Goal: Task Accomplishment & Management: Complete application form

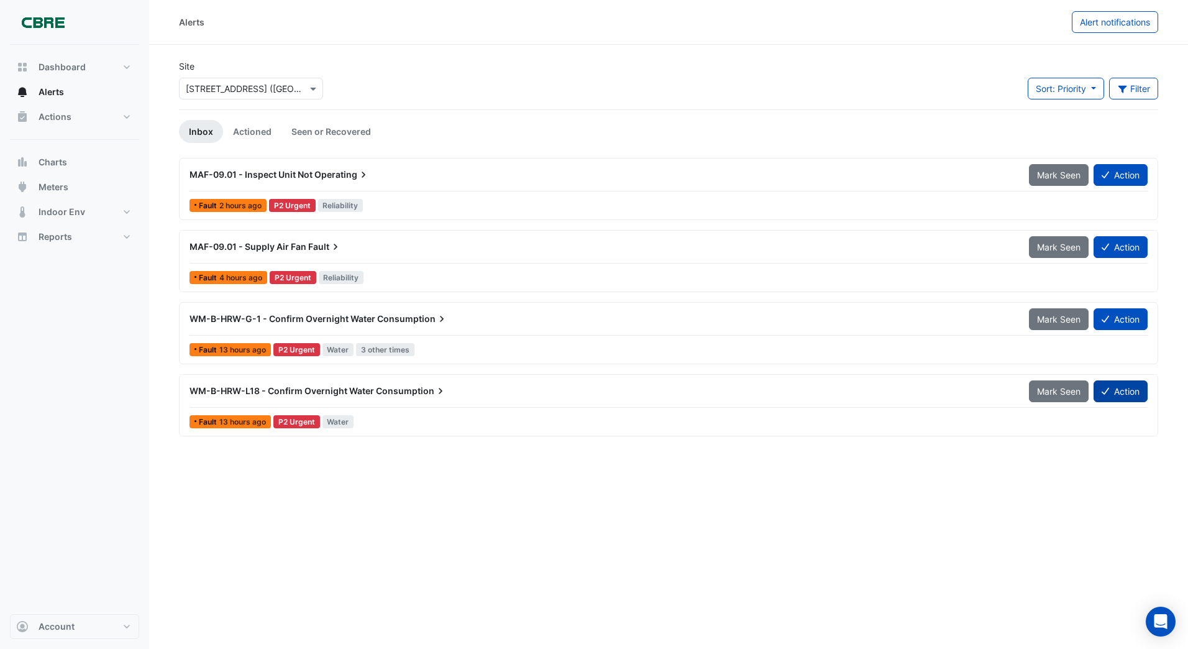
click at [1130, 392] on button "Action" at bounding box center [1121, 391] width 54 height 22
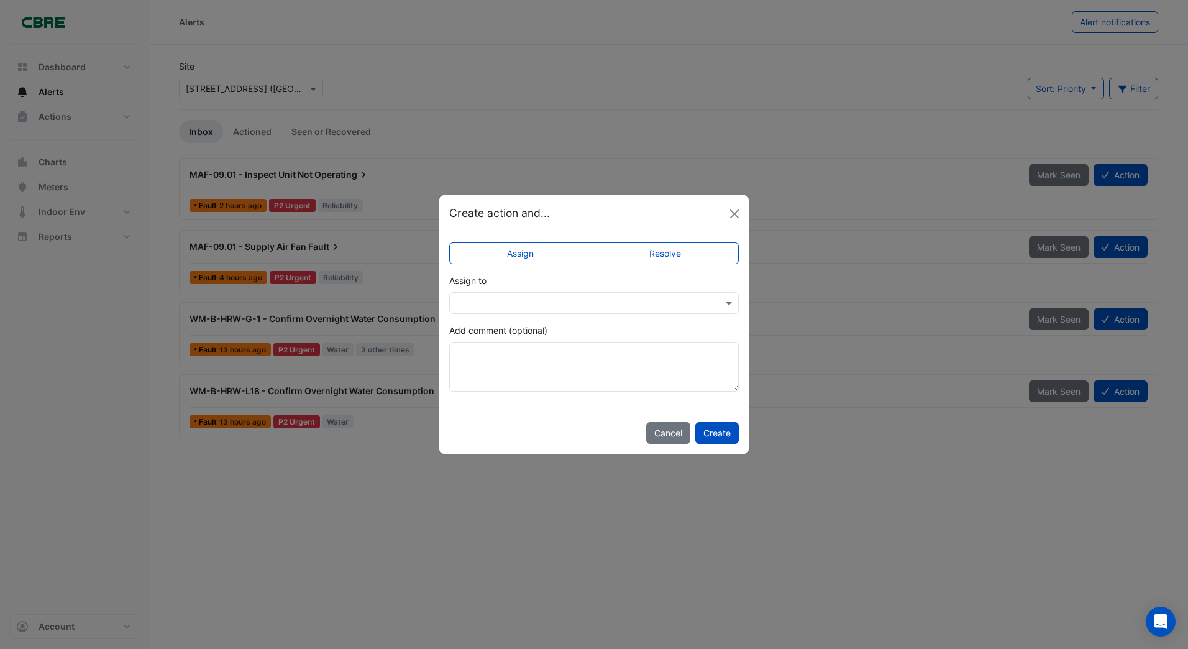
click at [474, 298] on input "text" at bounding box center [581, 303] width 251 height 13
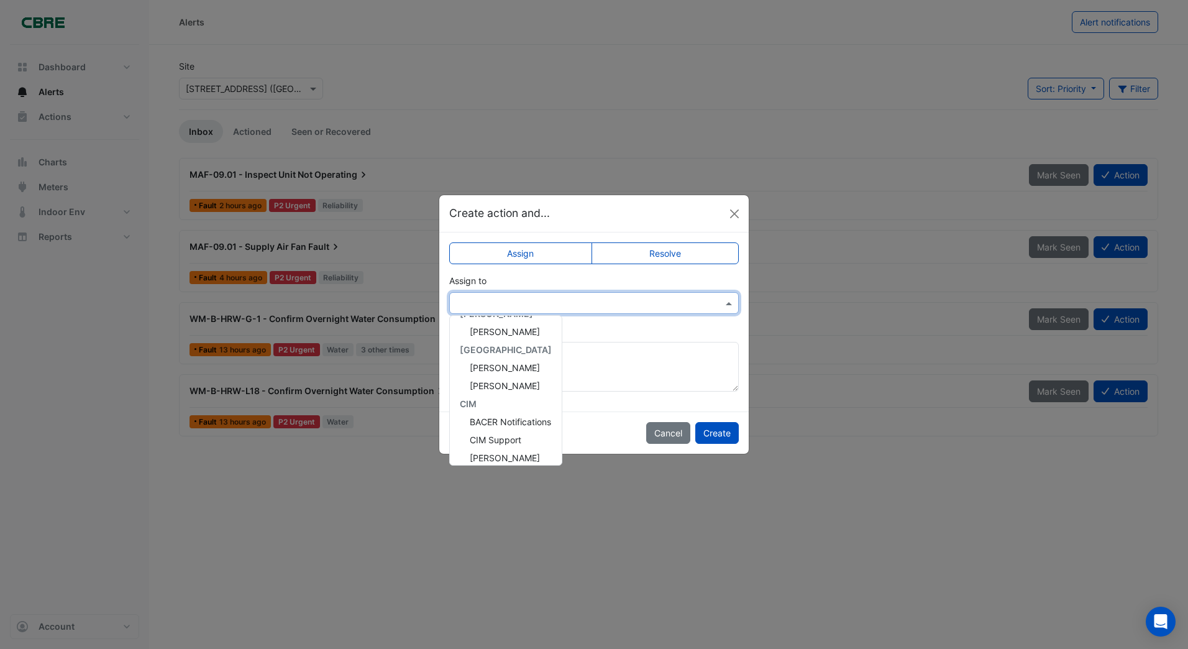
scroll to position [95, 0]
click at [475, 378] on span "[PERSON_NAME]" at bounding box center [505, 378] width 70 height 11
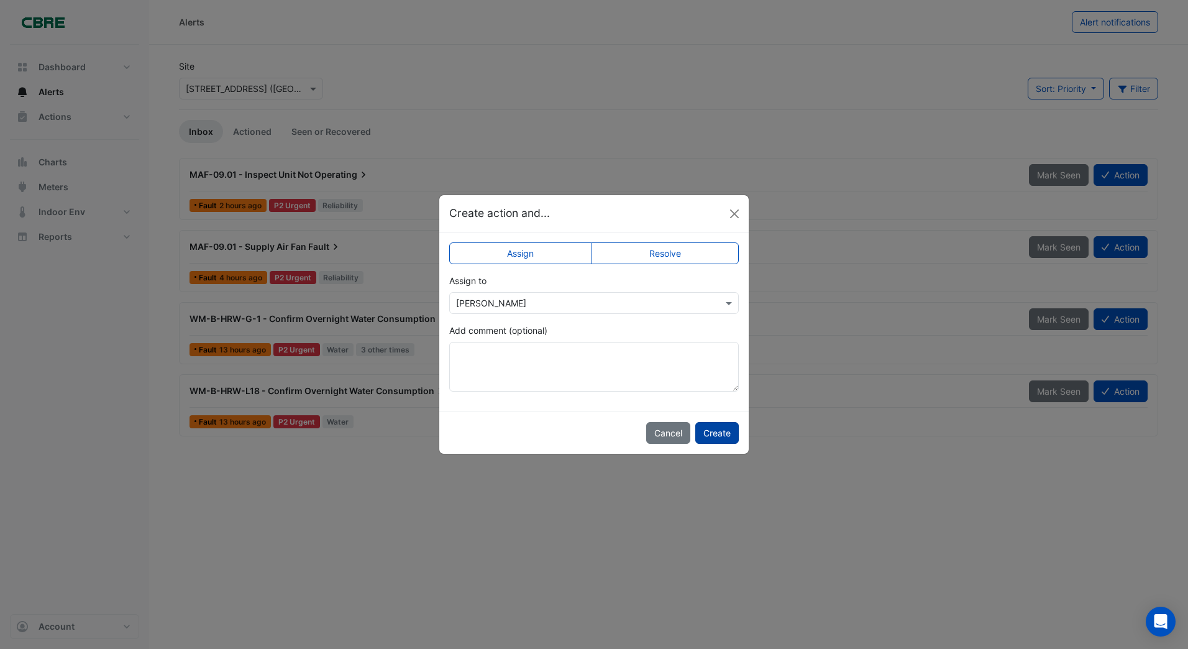
click at [722, 435] on button "Create" at bounding box center [716, 433] width 43 height 22
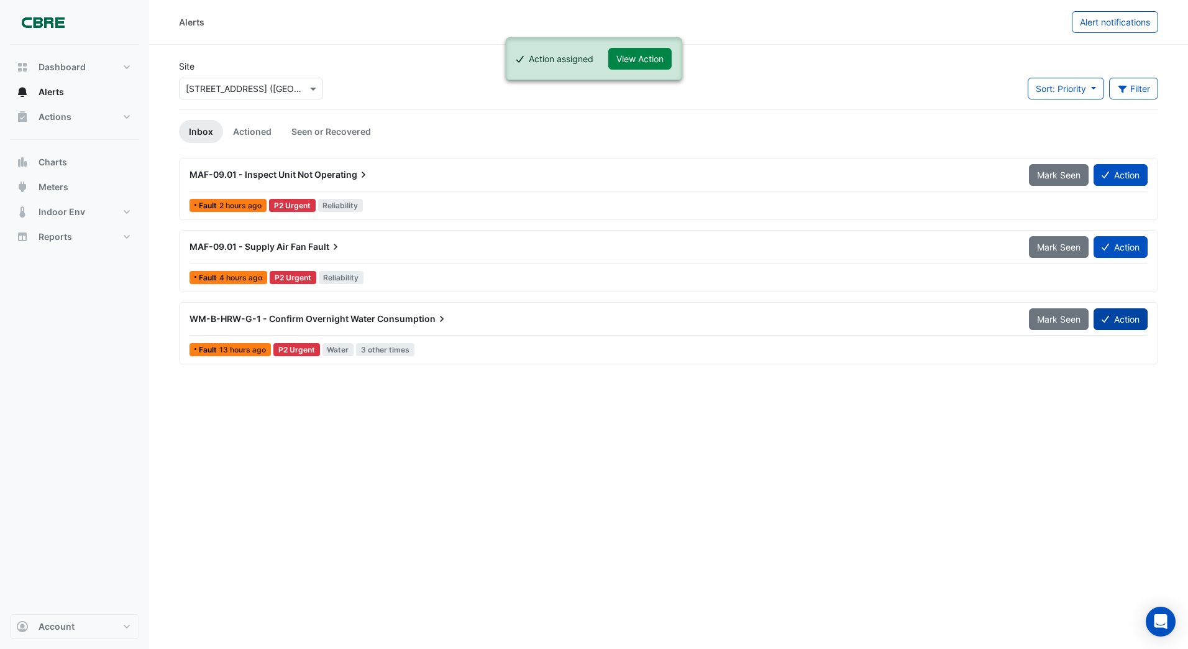
click at [1114, 319] on button "Action" at bounding box center [1121, 319] width 54 height 22
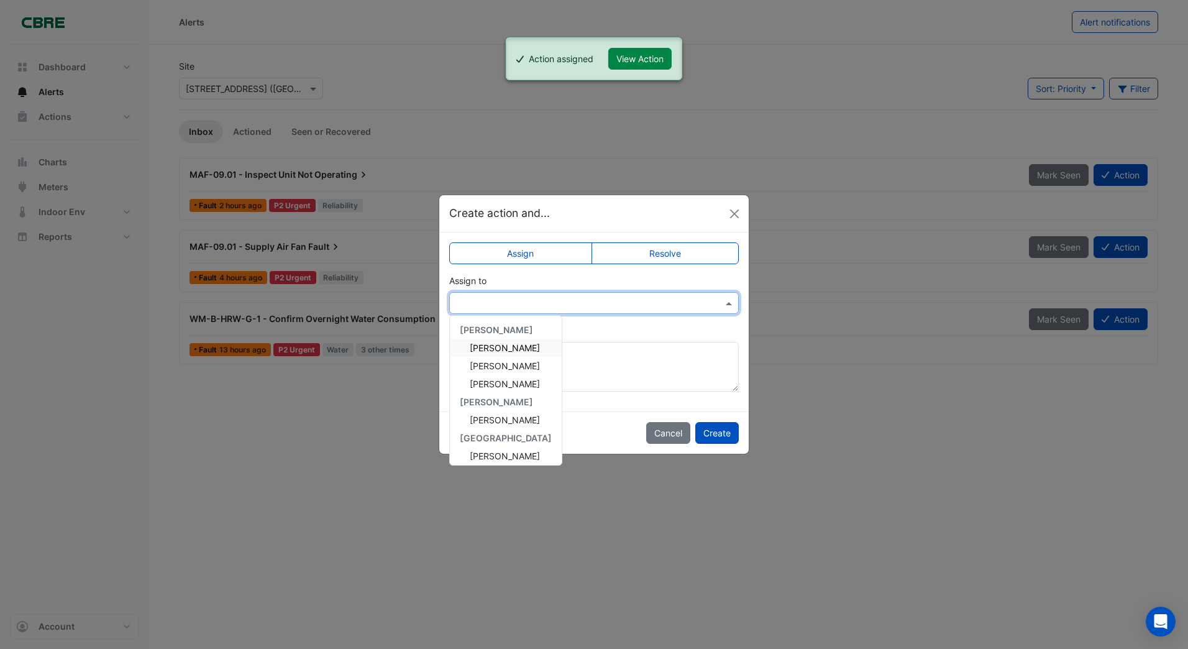
click at [469, 303] on input "text" at bounding box center [581, 303] width 251 height 13
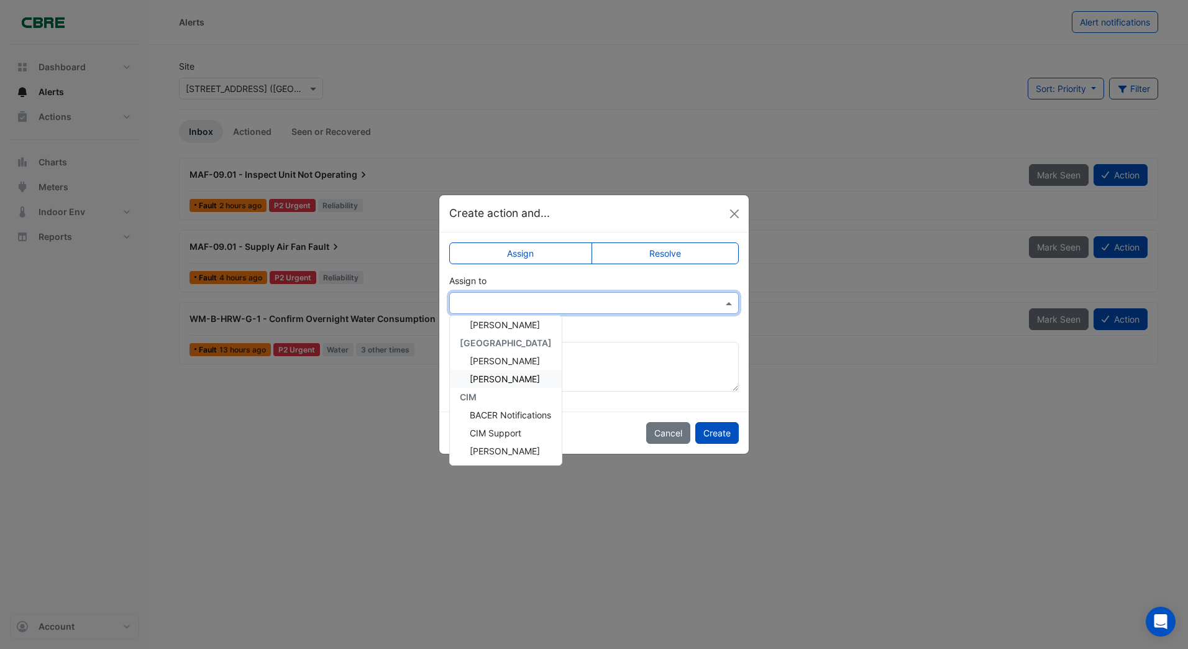
click at [470, 375] on span "[PERSON_NAME]" at bounding box center [505, 378] width 70 height 11
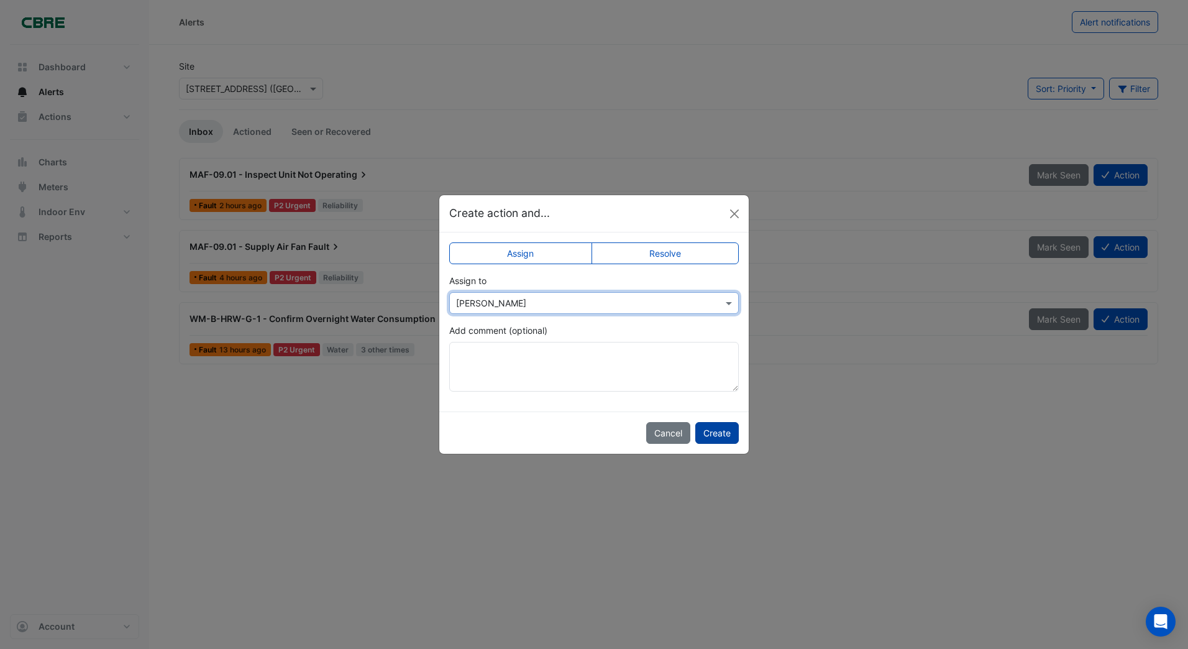
click at [713, 429] on button "Create" at bounding box center [716, 433] width 43 height 22
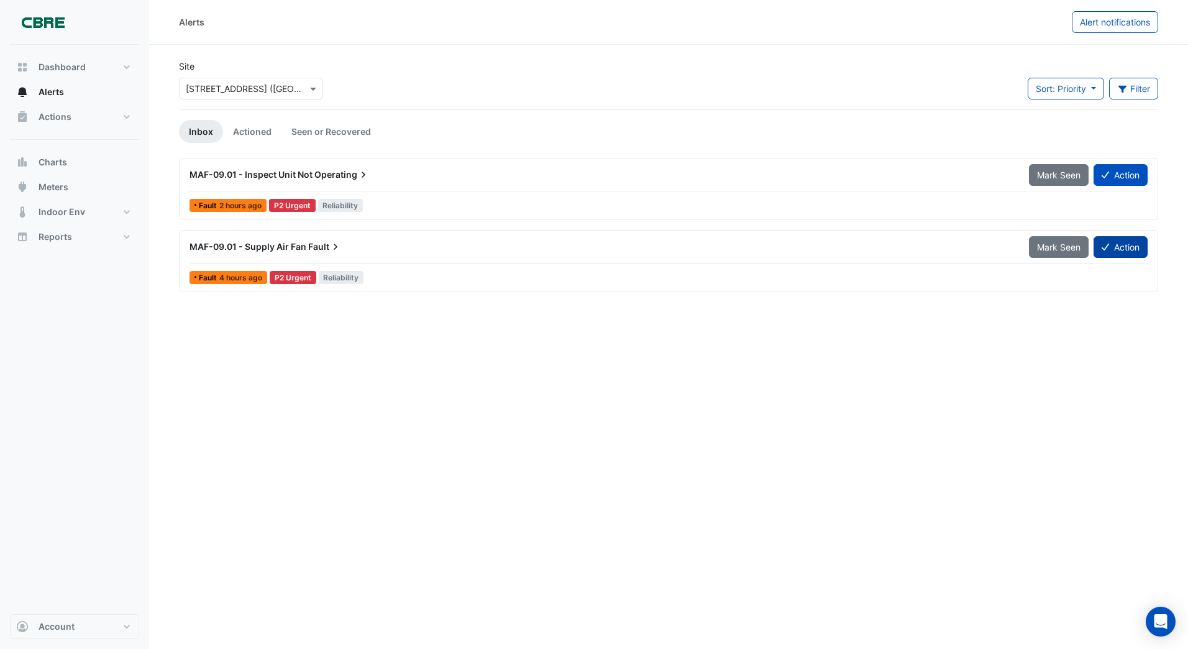
click at [1115, 246] on button "Action" at bounding box center [1121, 247] width 54 height 22
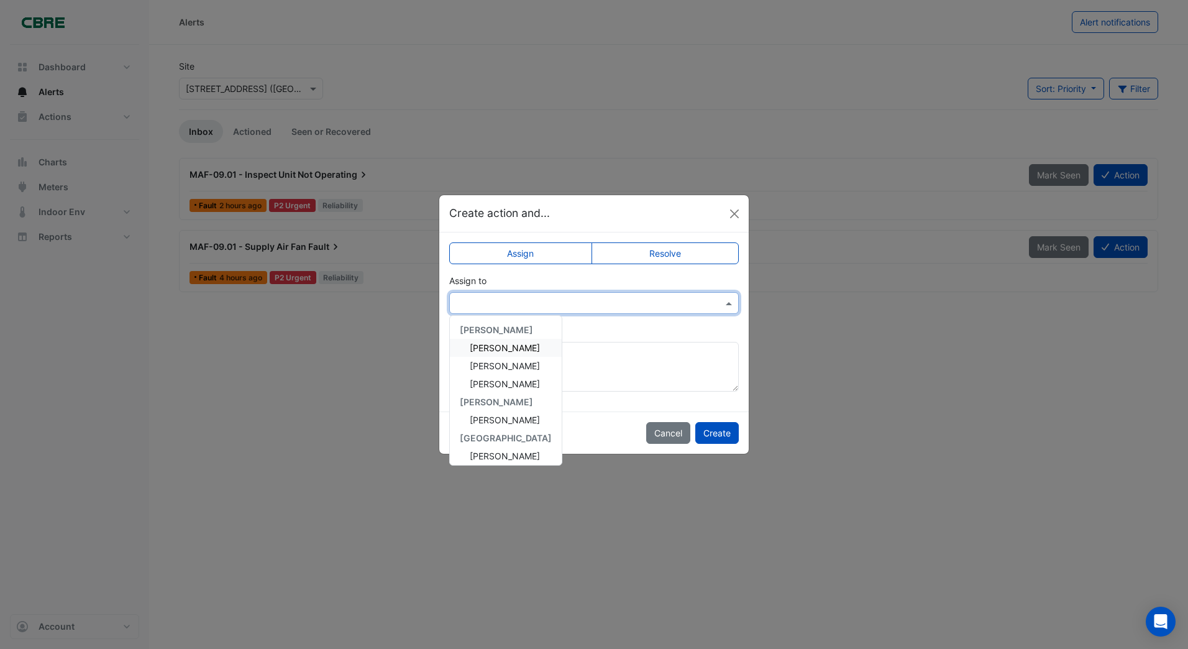
click at [496, 305] on input "text" at bounding box center [581, 303] width 251 height 13
click at [488, 365] on span "[PERSON_NAME]" at bounding box center [505, 365] width 70 height 11
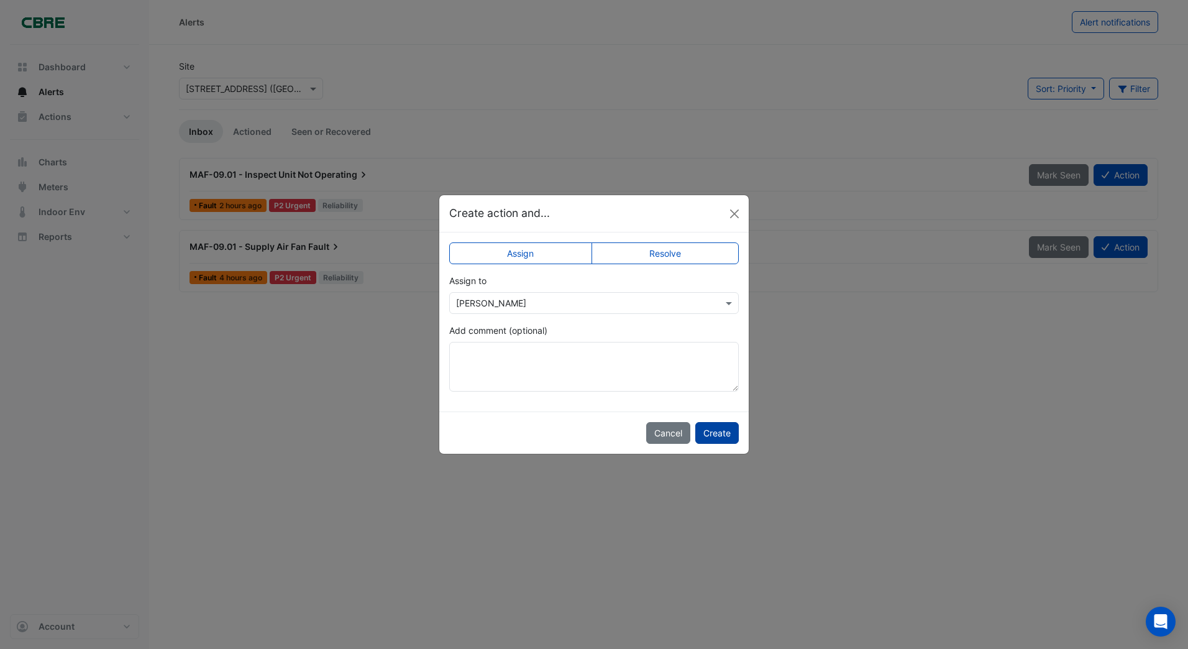
click at [716, 429] on button "Create" at bounding box center [716, 433] width 43 height 22
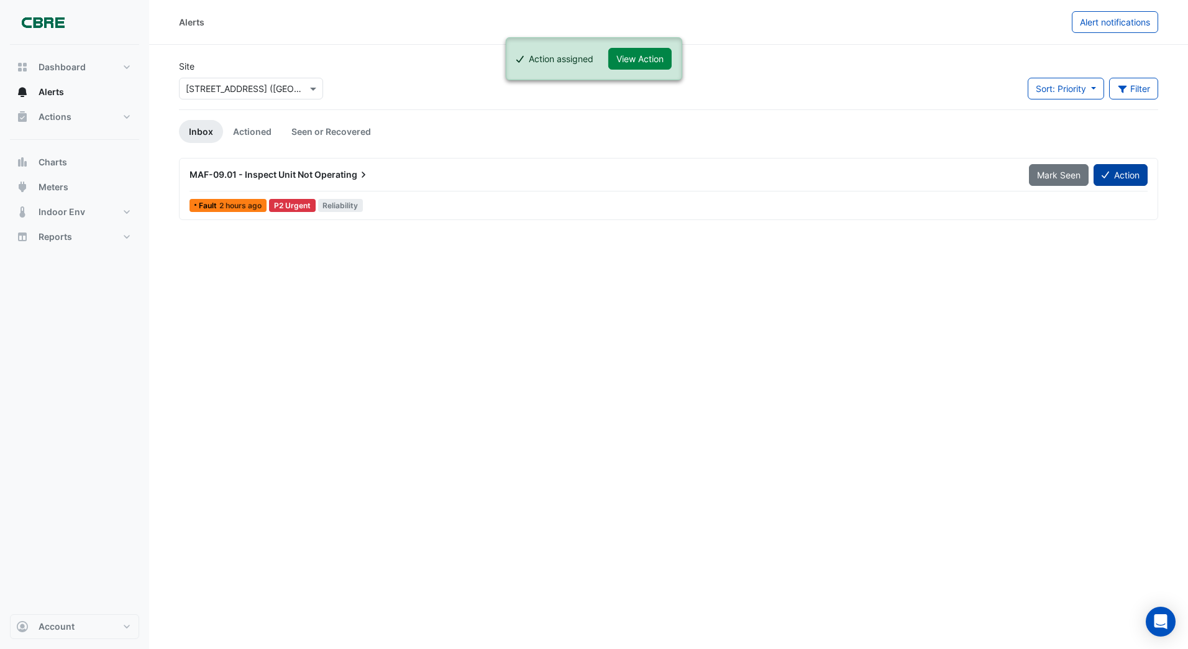
click at [1122, 173] on button "Action" at bounding box center [1121, 175] width 54 height 22
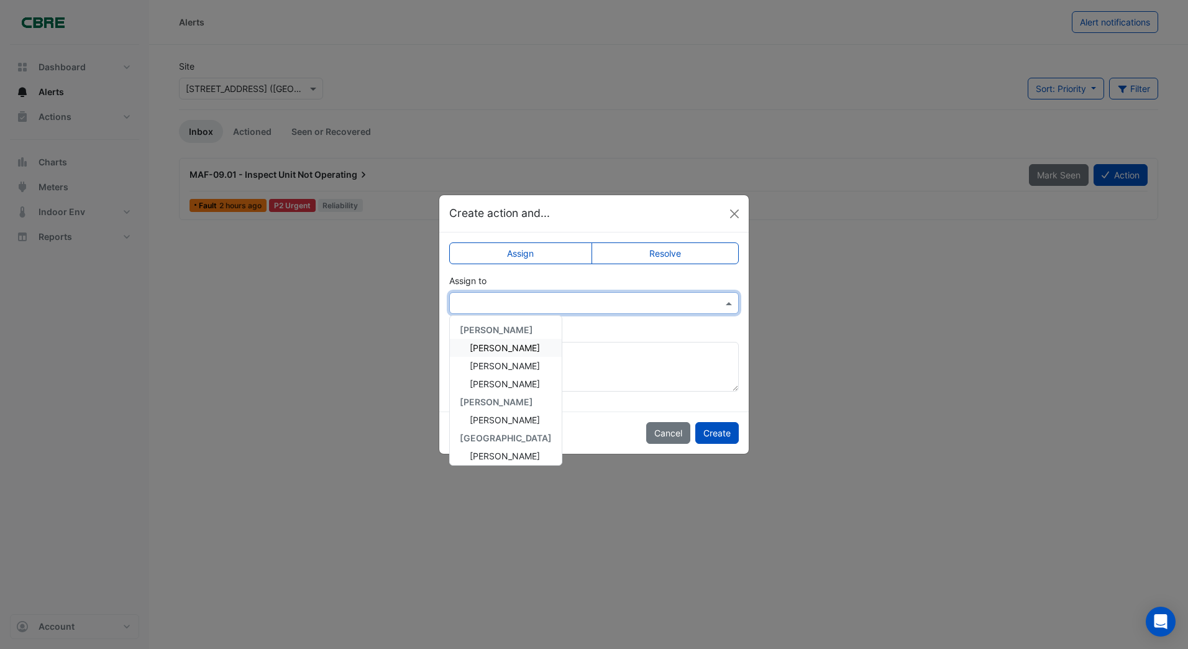
click at [462, 304] on input "text" at bounding box center [581, 303] width 251 height 13
click at [482, 364] on span "[PERSON_NAME]" at bounding box center [505, 365] width 70 height 11
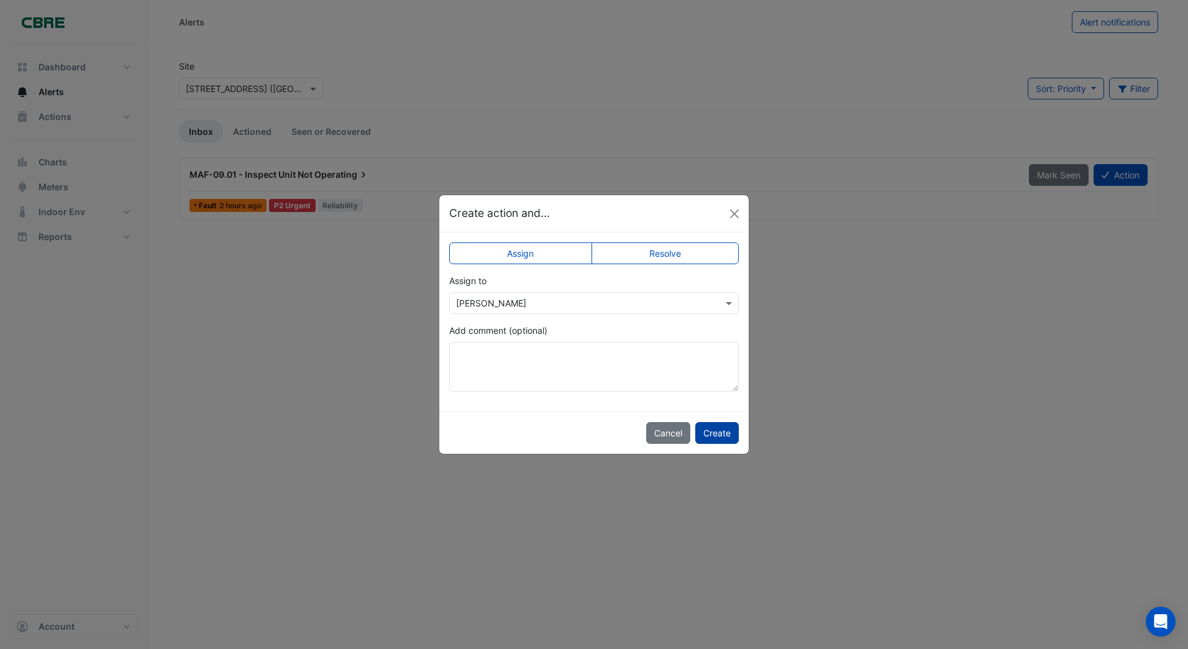
click at [717, 436] on button "Create" at bounding box center [716, 433] width 43 height 22
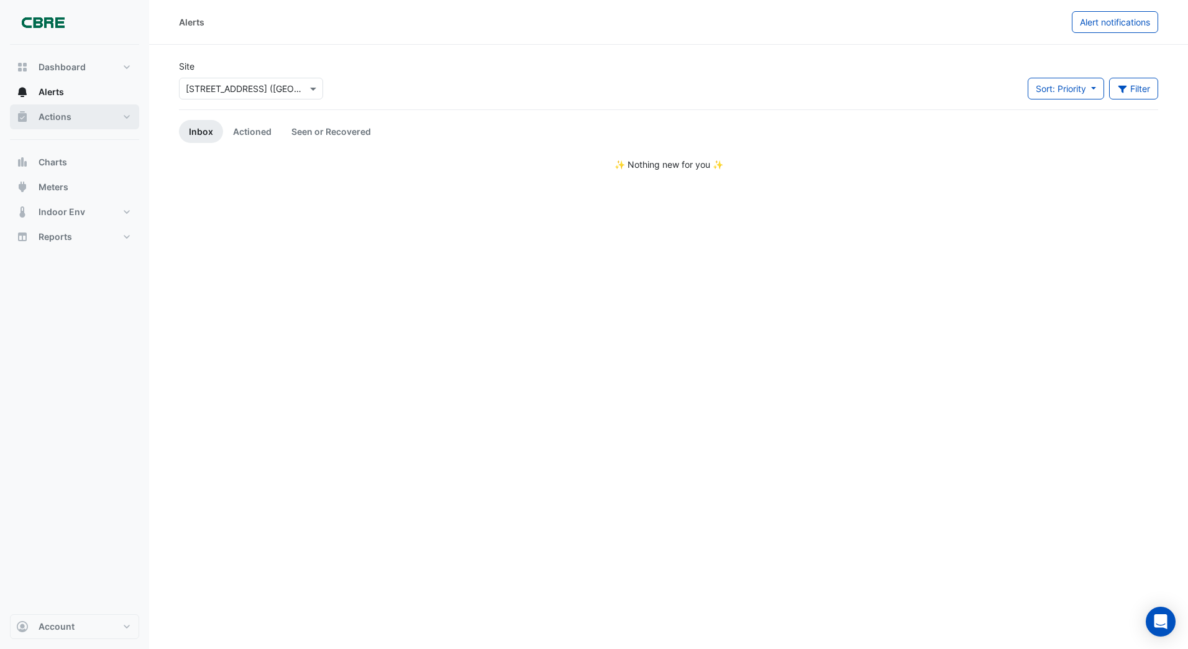
click at [67, 116] on span "Actions" at bounding box center [55, 117] width 33 height 12
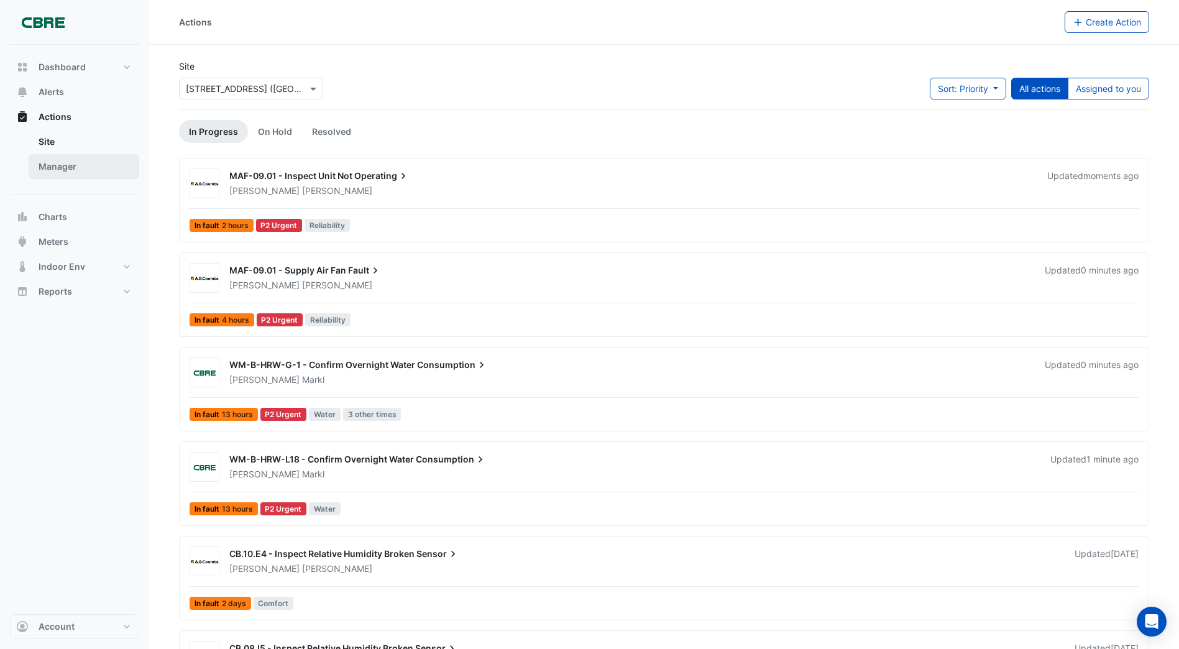
click at [63, 165] on link "Manager" at bounding box center [84, 166] width 111 height 25
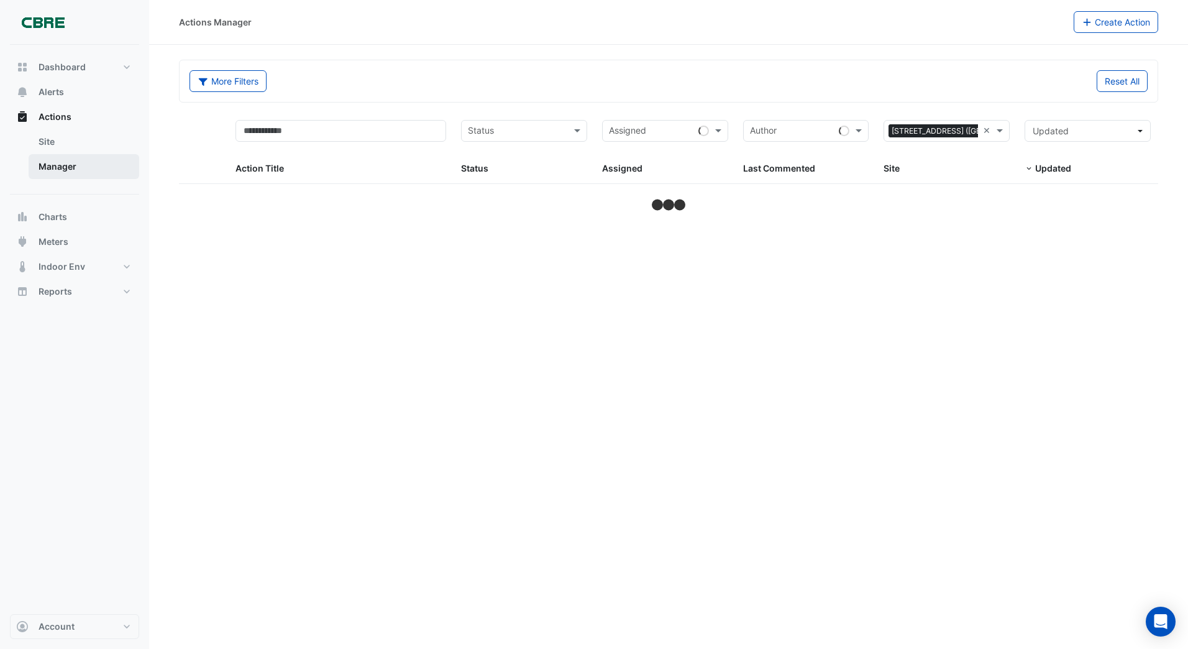
select select "***"
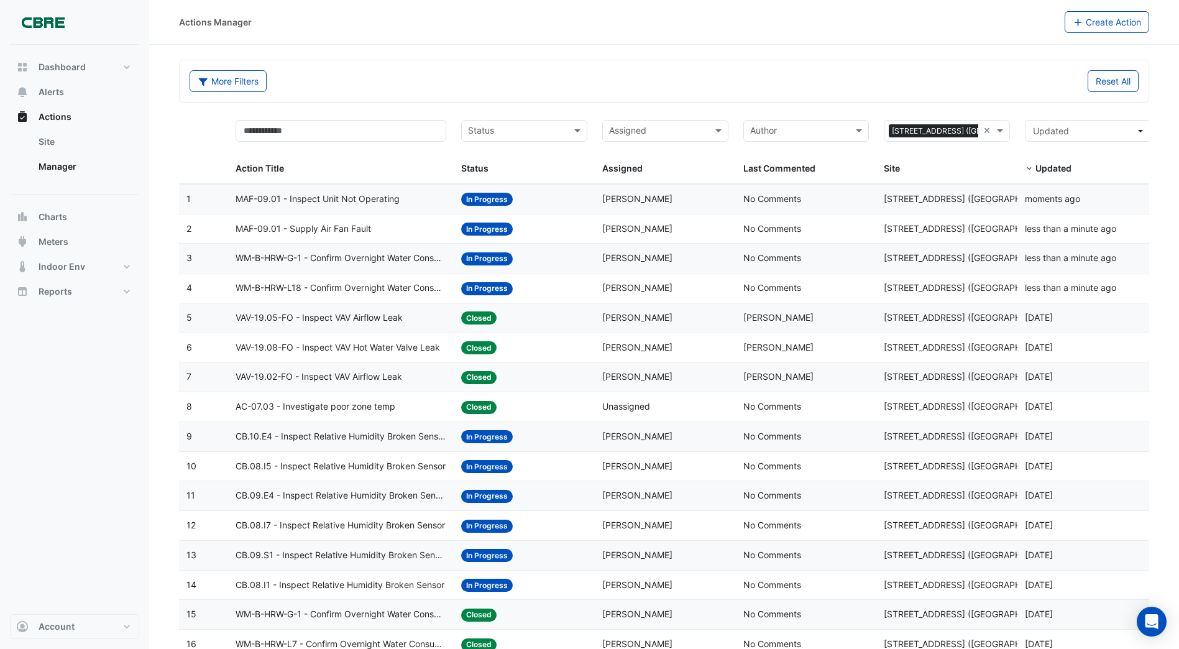
click at [471, 408] on span "Closed" at bounding box center [478, 407] width 35 height 13
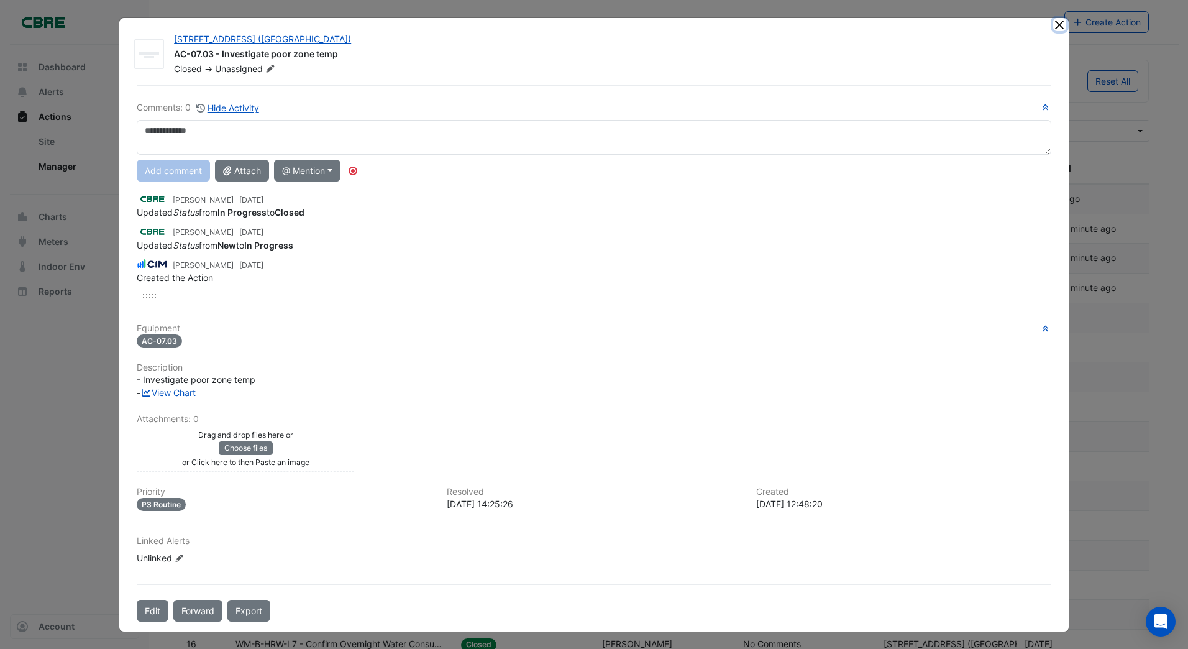
click at [1054, 29] on button "Close" at bounding box center [1059, 24] width 13 height 13
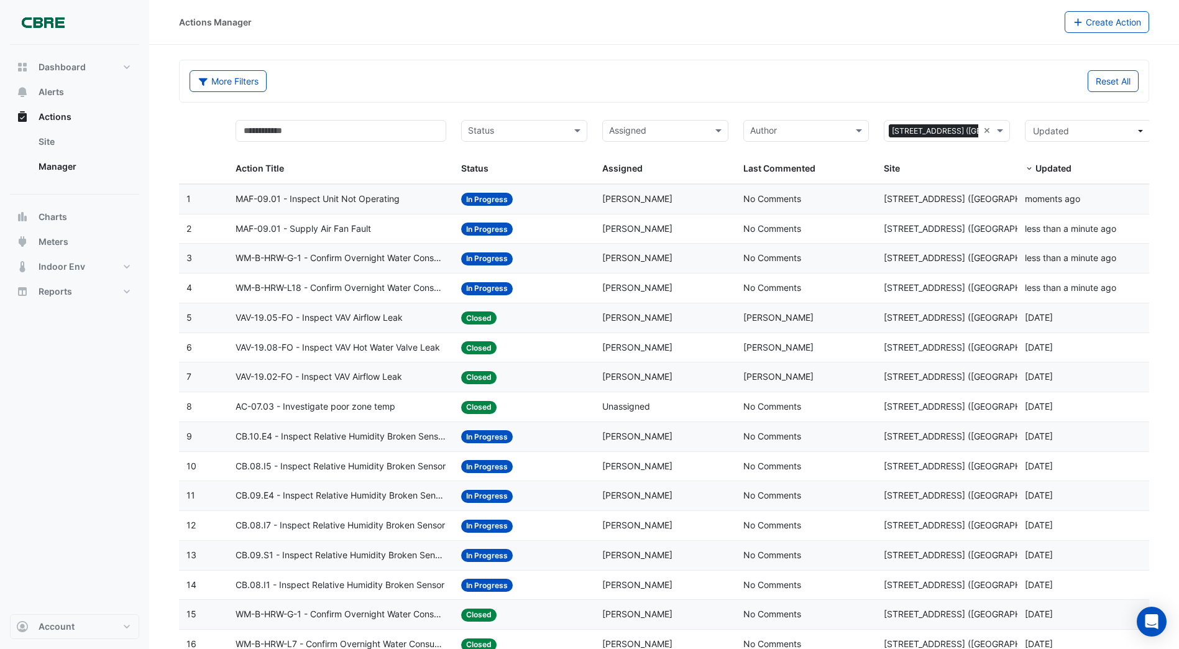
click at [281, 405] on span "AC-07.03 - Investigate poor zone temp" at bounding box center [315, 407] width 160 height 14
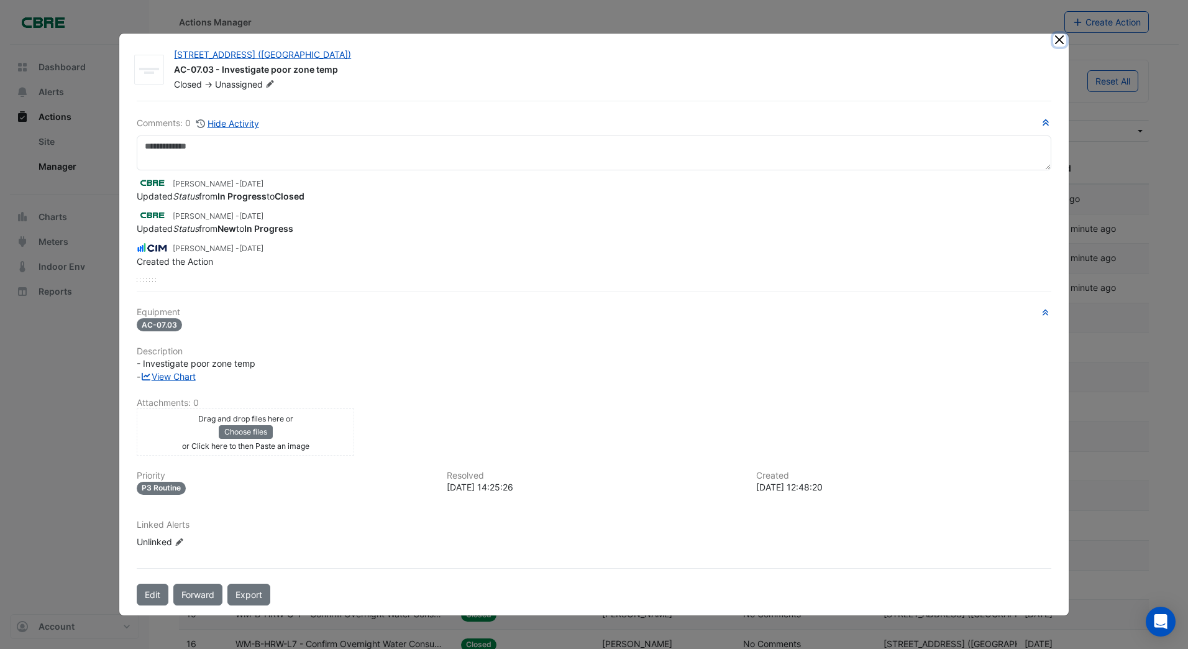
click at [1053, 25] on ngb-modal-window "[STREET_ADDRESS] ([GEOGRAPHIC_DATA]) AC-07.03 - Investigate poor zone temp Clos…" at bounding box center [594, 324] width 1188 height 649
click at [1056, 39] on button "Close" at bounding box center [1059, 40] width 13 height 13
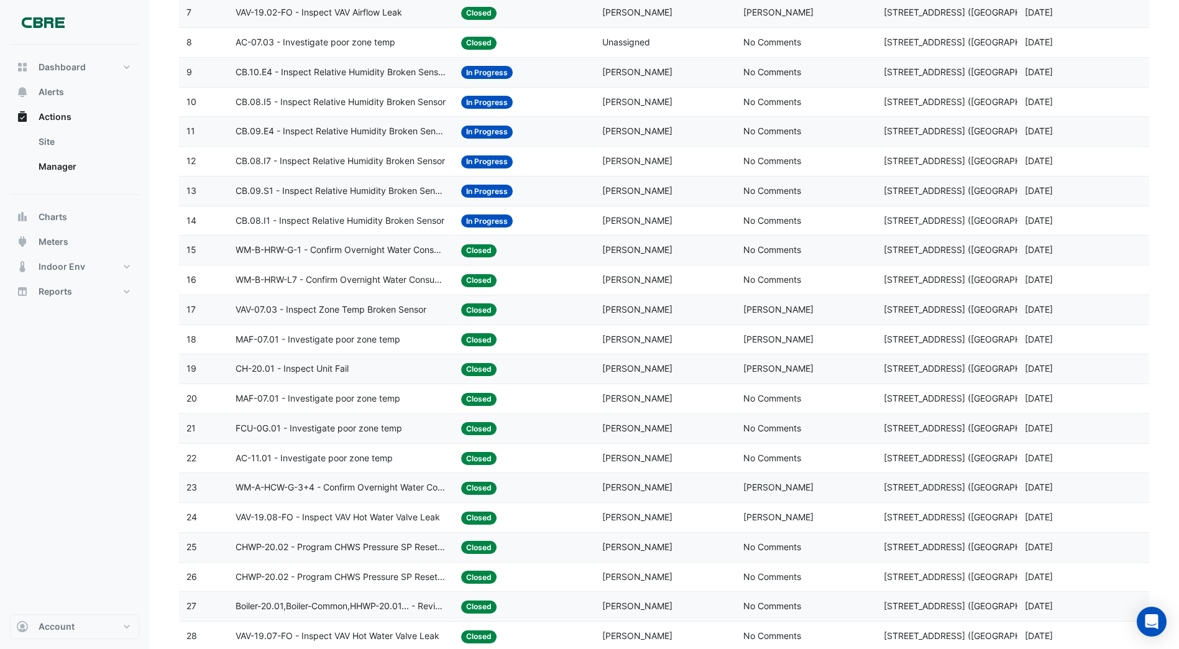
scroll to position [373, 0]
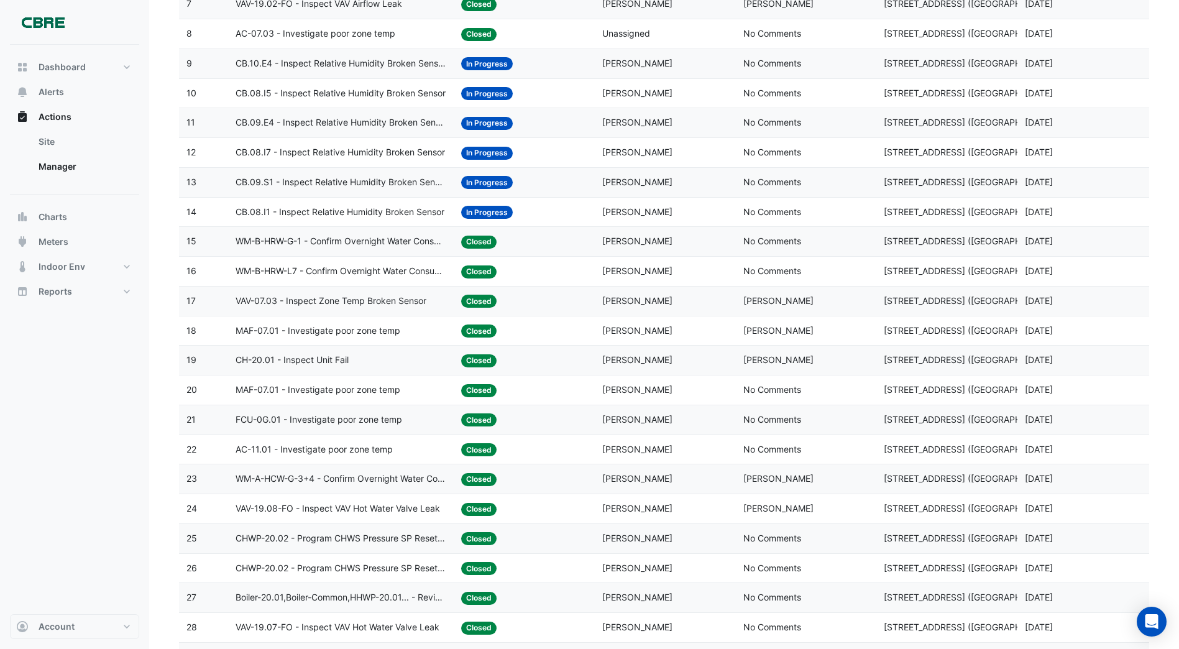
click at [481, 210] on span "In Progress" at bounding box center [487, 212] width 52 height 13
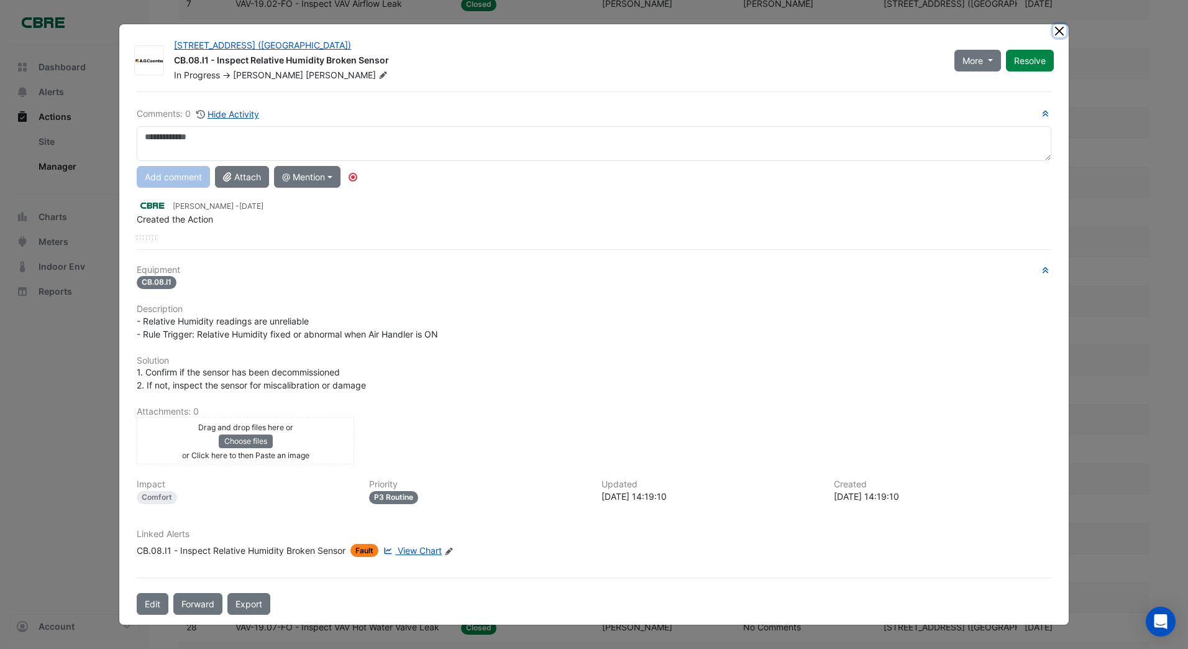
click at [1058, 27] on ngb-modal-window "[STREET_ADDRESS] ([GEOGRAPHIC_DATA]) CB.08.I1 - Inspect Relative Humidity Broke…" at bounding box center [594, 324] width 1188 height 649
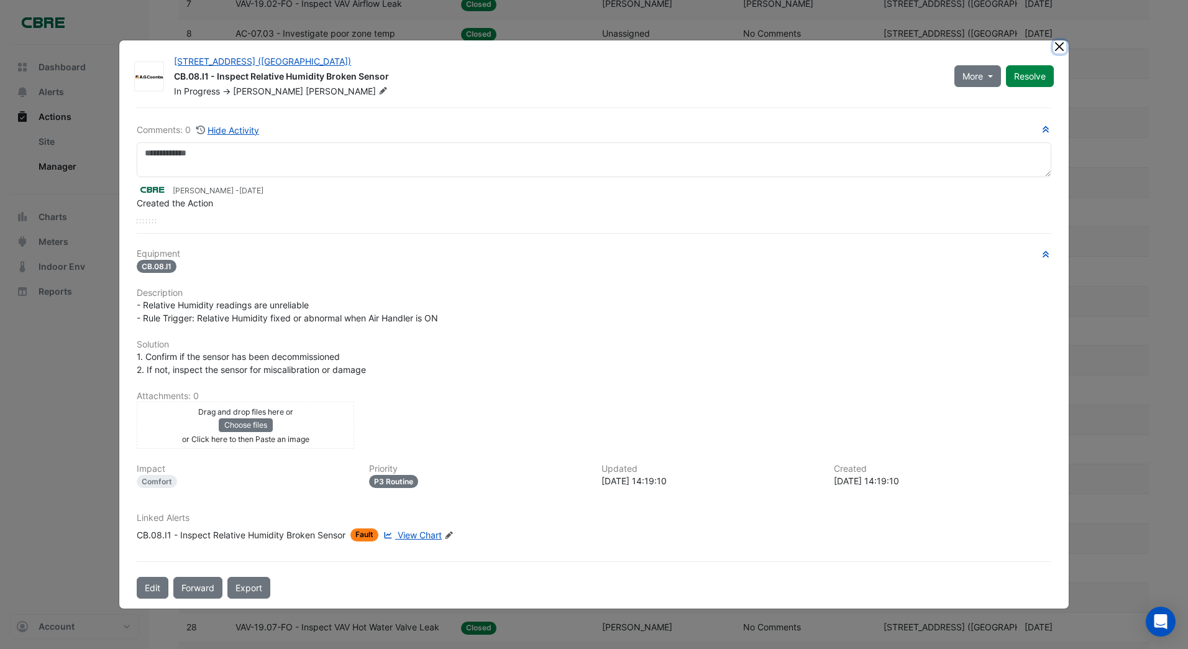
click at [1064, 48] on button "Close" at bounding box center [1059, 46] width 13 height 13
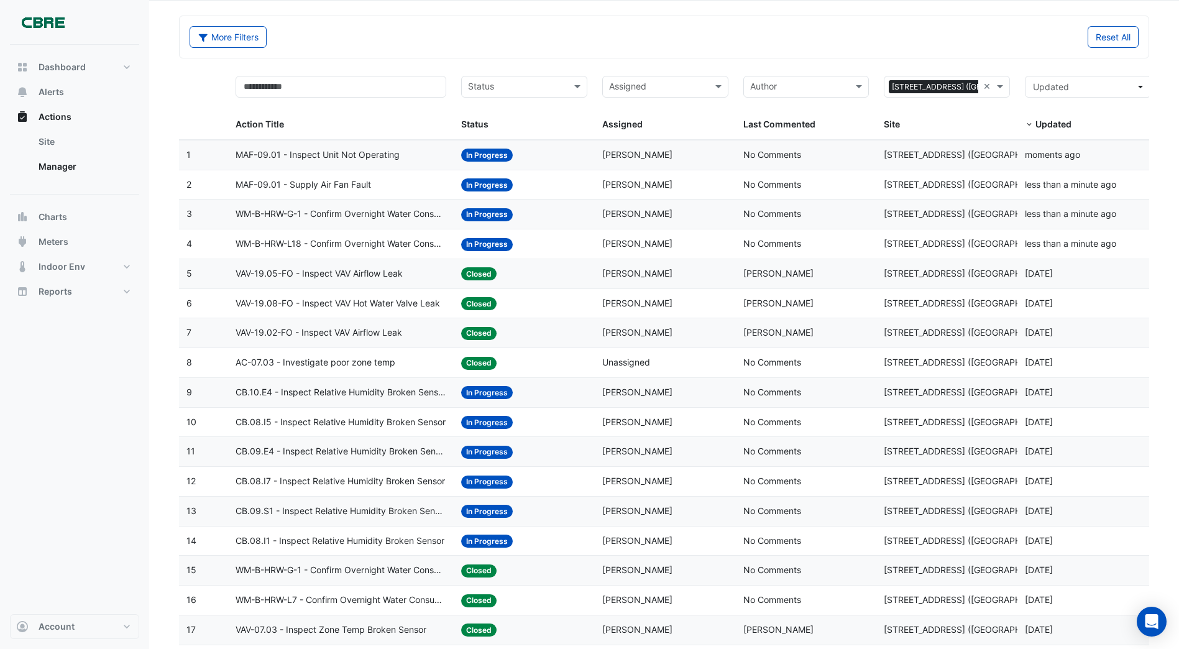
scroll to position [0, 0]
